Goal: Task Accomplishment & Management: Manage account settings

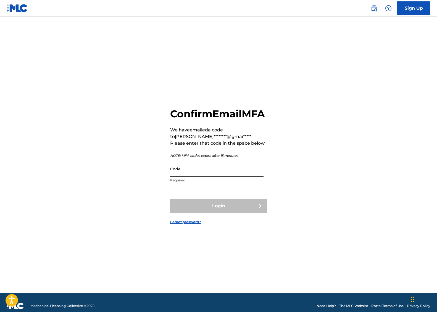
click at [212, 171] on input "Code" at bounding box center [216, 169] width 93 height 16
paste input "215637"
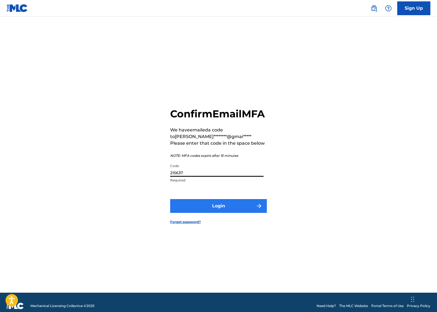
type input "215637"
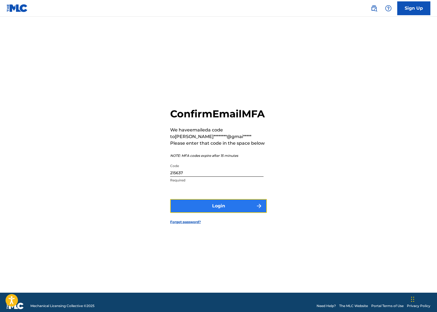
click at [204, 208] on button "Login" at bounding box center [218, 206] width 97 height 14
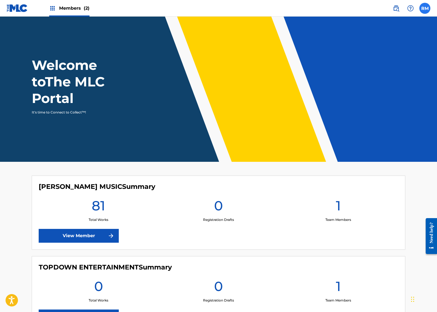
click at [426, 8] on label at bounding box center [424, 8] width 11 height 11
click at [425, 8] on input "RM [PERSON_NAME] [PERSON_NAME][EMAIL_ADDRESS][DOMAIN_NAME] Notification Prefere…" at bounding box center [425, 8] width 0 height 0
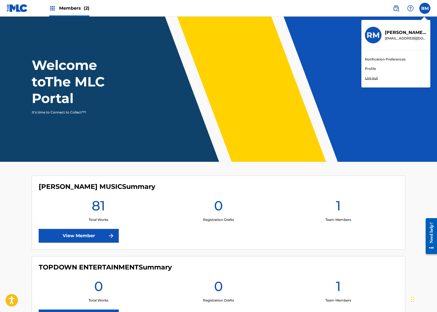
click at [371, 67] on link "Profile" at bounding box center [370, 68] width 11 height 5
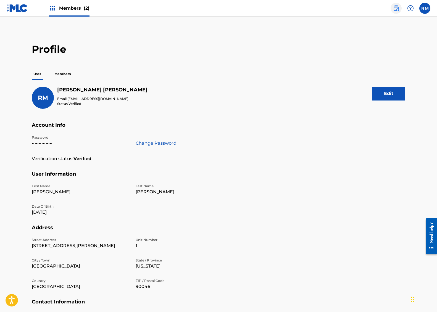
click at [397, 8] on img at bounding box center [396, 8] width 7 height 7
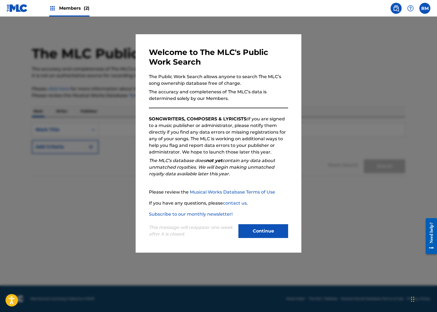
click at [326, 156] on div at bounding box center [218, 173] width 437 height 312
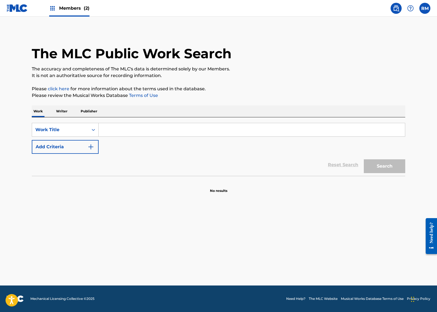
click at [52, 10] on img at bounding box center [52, 8] width 7 height 7
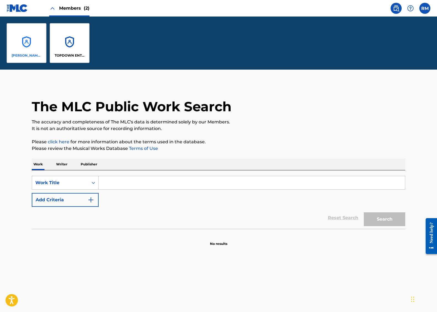
click at [28, 31] on div "[PERSON_NAME] MUSIC" at bounding box center [27, 43] width 40 height 40
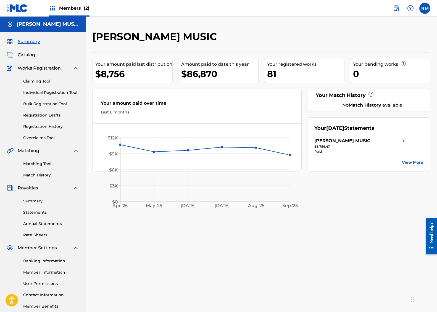
click at [76, 70] on img at bounding box center [75, 68] width 7 height 7
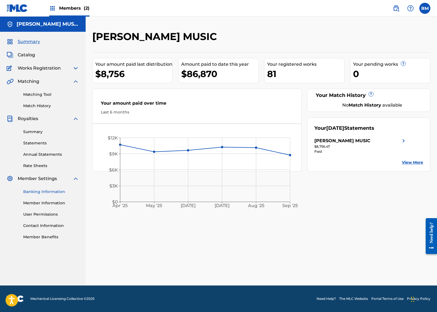
click at [48, 194] on link "Banking Information" at bounding box center [51, 192] width 56 height 6
